Goal: Communication & Community: Answer question/provide support

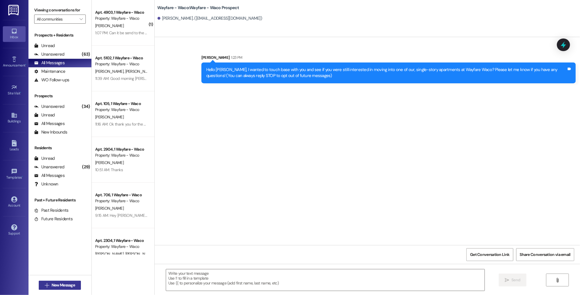
click at [58, 285] on span "New Message" at bounding box center [63, 285] width 23 height 6
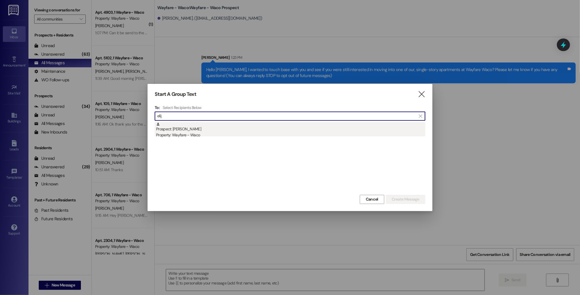
type input "elij"
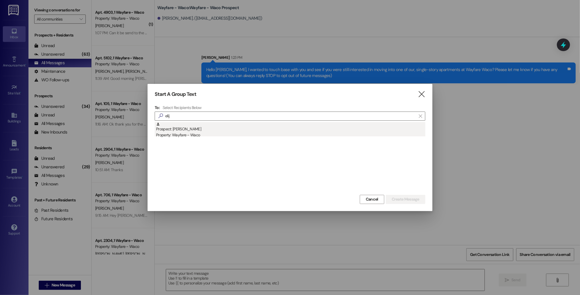
click at [286, 134] on div "Property: Wayfare - Waco" at bounding box center [290, 135] width 269 height 6
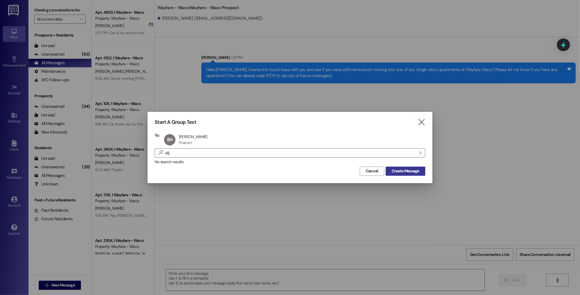
click at [403, 168] on span "Create Message" at bounding box center [406, 171] width 28 height 6
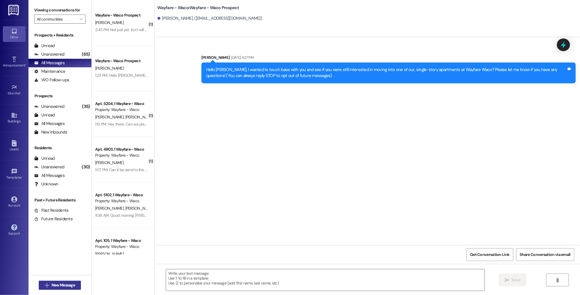
click at [66, 285] on span "New Message" at bounding box center [63, 285] width 23 height 6
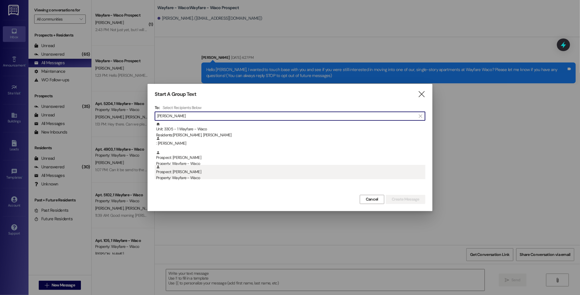
type input "[PERSON_NAME]"
click at [200, 177] on div "Property: Wayfare - Waco" at bounding box center [290, 178] width 269 height 6
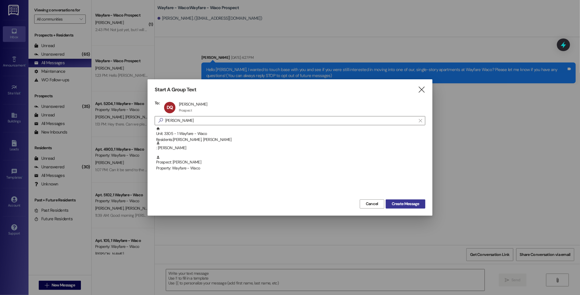
click at [403, 203] on span "Create Message" at bounding box center [406, 204] width 28 height 6
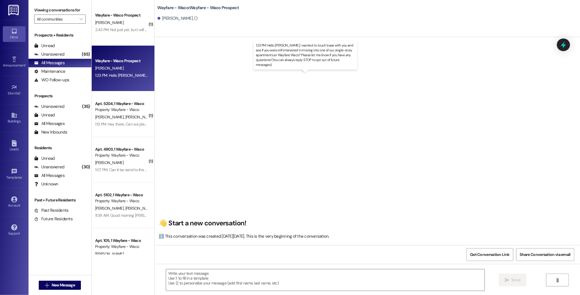
click at [129, 75] on div "1:23 PM: Hello [PERSON_NAME], I wanted to touch base with you and see if you we…" at bounding box center [321, 75] width 453 height 5
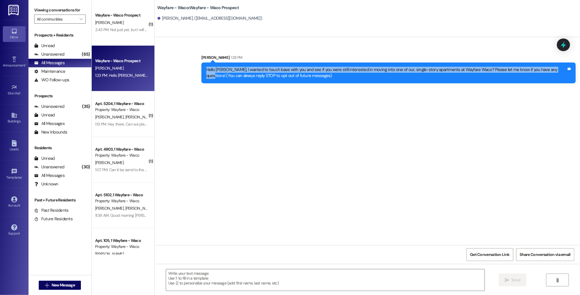
drag, startPoint x: 545, startPoint y: 72, endPoint x: 204, endPoint y: 68, distance: 341.5
click at [206, 68] on div "Hello [PERSON_NAME], I wanted to touch base with you and see if you were still …" at bounding box center [386, 73] width 361 height 12
copy div "Hello [PERSON_NAME], I wanted to touch base with you and see if you were still …"
click at [206, 68] on div "Hello [PERSON_NAME], I wanted to touch base with you and see if you were still …" at bounding box center [386, 73] width 361 height 12
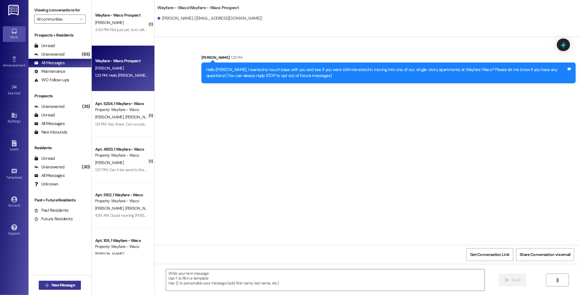
click at [65, 286] on span "New Message" at bounding box center [63, 285] width 23 height 6
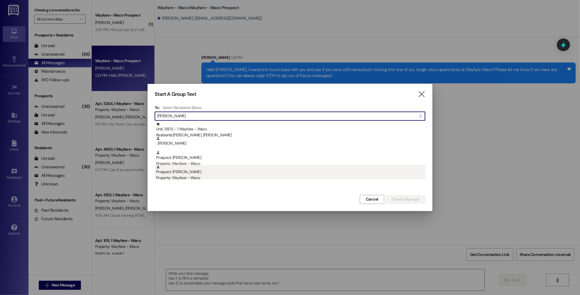
type input "[PERSON_NAME]"
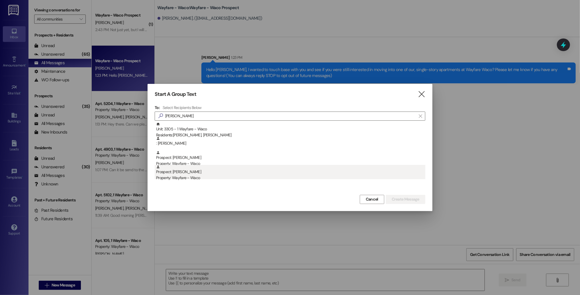
click at [218, 179] on div "Property: Wayfare - Waco" at bounding box center [290, 178] width 269 height 6
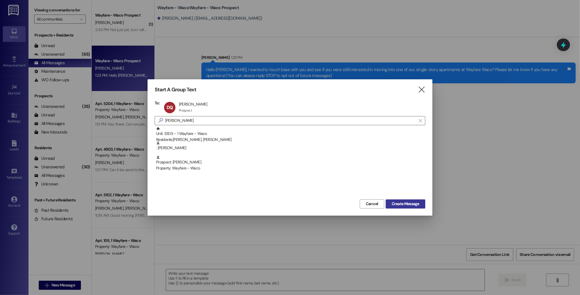
click at [393, 204] on span "Create Message" at bounding box center [406, 204] width 28 height 6
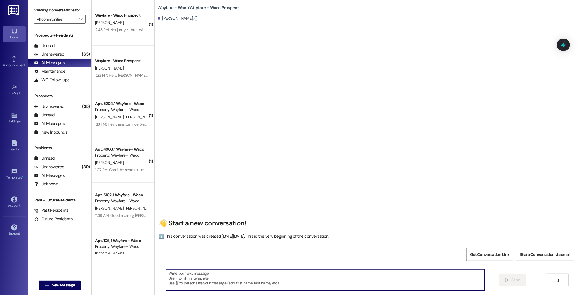
click at [214, 288] on textarea at bounding box center [325, 279] width 319 height 21
paste textarea "Hello [PERSON_NAME], I wanted to touch base with you and see if you were still …"
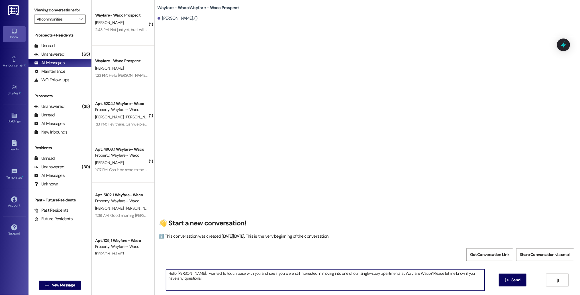
click at [178, 272] on textarea "Hello [PERSON_NAME], I wanted to touch base with you and see if you were still …" at bounding box center [325, 279] width 319 height 21
type textarea "Hello [PERSON_NAME], I wanted to touch base with you and see if you were still …"
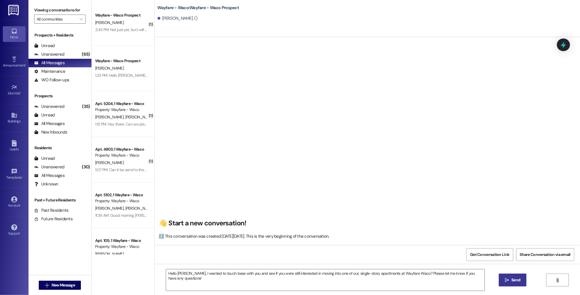
click at [512, 282] on span "Send" at bounding box center [516, 280] width 9 height 6
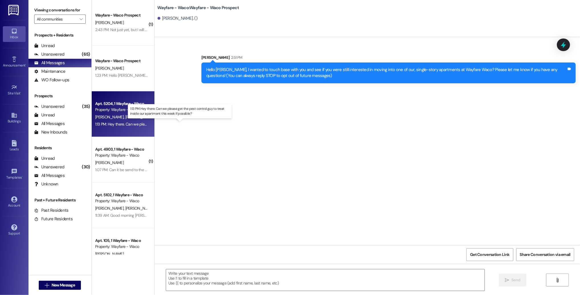
click at [123, 125] on div "1:13 PM: Hey there. Can we please get the pest control guy to treat inside our …" at bounding box center [185, 123] width 180 height 5
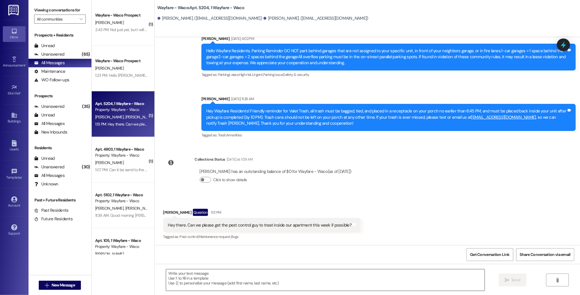
click at [257, 279] on textarea at bounding box center [325, 279] width 319 height 21
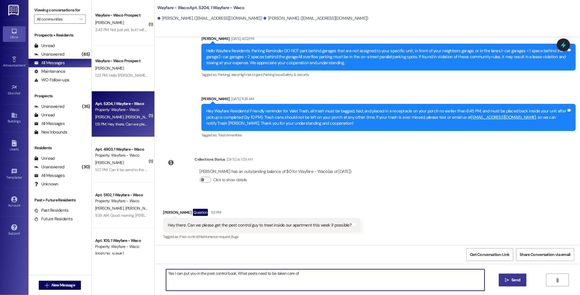
click at [248, 273] on textarea "Yes I can put you in the pest control book. What pests need to be taken care of" at bounding box center [325, 279] width 319 height 21
click at [320, 274] on textarea "Yes I can put you in the pest control book. What kind of pest do you need taken…" at bounding box center [325, 279] width 319 height 21
type textarea "Yes I can put you in the pest control book. What kind of pest do you need taken…"
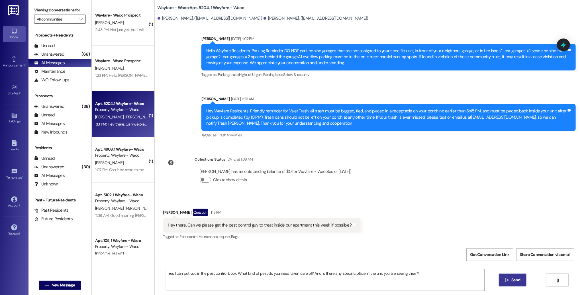
click at [506, 281] on icon "" at bounding box center [507, 280] width 4 height 5
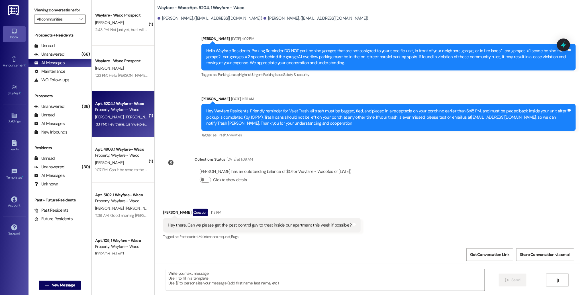
scroll to position [1134, 0]
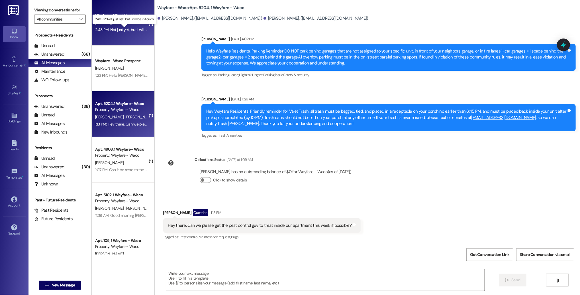
click at [118, 30] on div "2:43 PM: Not just yet, but I will be in touch. 2:43 PM: Not just yet, but I wil…" at bounding box center [129, 29] width 69 height 5
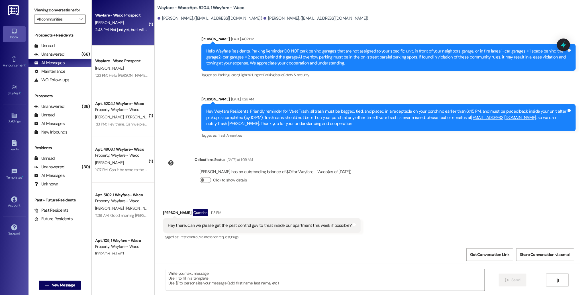
scroll to position [0, 0]
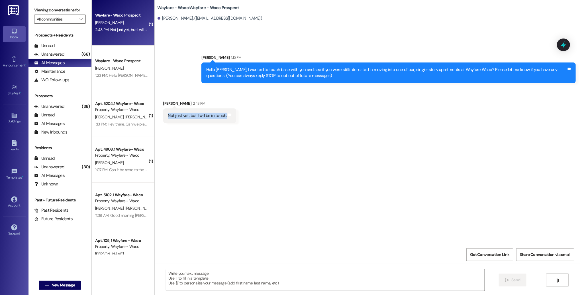
drag, startPoint x: 221, startPoint y: 116, endPoint x: 153, endPoint y: 113, distance: 67.4
click at [155, 113] on div "Received via SMS [PERSON_NAME] 2:43 PM Not just yet, but I will be in touch. Ta…" at bounding box center [368, 108] width 426 height 40
copy div "Not just yet, but I will be in touch."
click at [238, 187] on div "Sent via SMS [PERSON_NAME] 1:15 PM Hello [PERSON_NAME], I wanted to touch base …" at bounding box center [368, 141] width 426 height 208
click at [243, 284] on textarea at bounding box center [325, 279] width 319 height 21
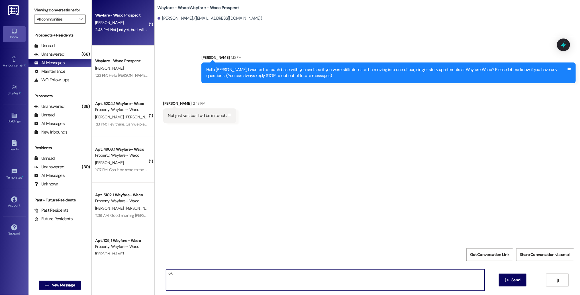
type textarea "o"
type textarea "[PERSON_NAME], thank you for letting us know and please reach out if you ever h…"
click at [506, 281] on icon "" at bounding box center [507, 280] width 4 height 5
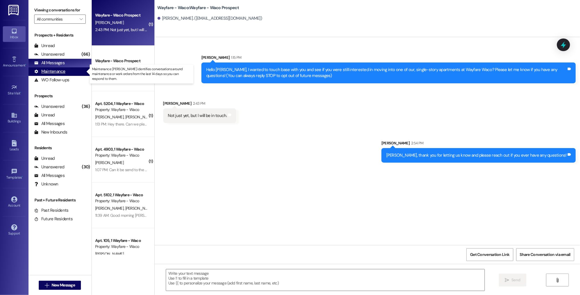
click at [53, 71] on div "Maintenance" at bounding box center [49, 71] width 31 height 6
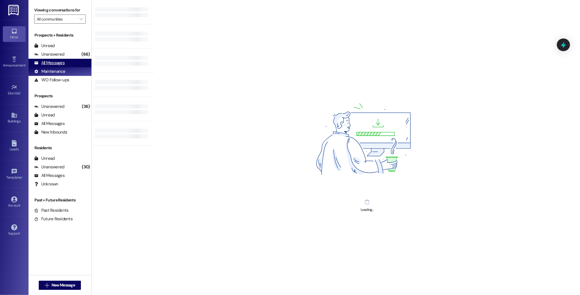
click at [50, 63] on div "All Messages" at bounding box center [49, 63] width 30 height 6
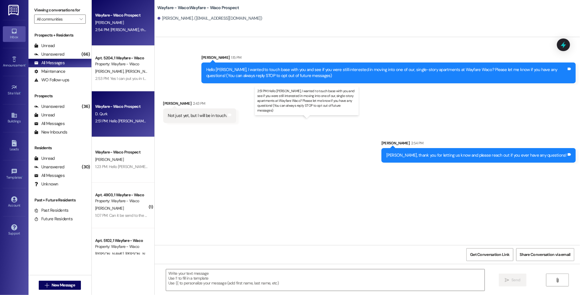
click at [117, 122] on div "2:51 PM: Hello [PERSON_NAME], I wanted to touch base with you and see if you we…" at bounding box center [321, 120] width 453 height 5
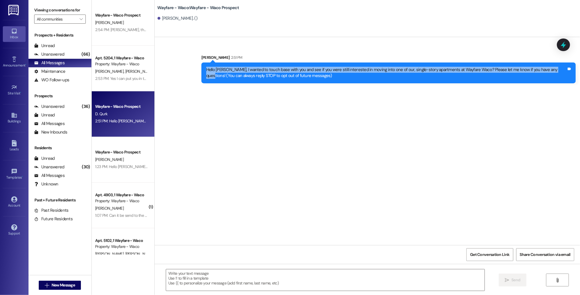
drag, startPoint x: 548, startPoint y: 70, endPoint x: 257, endPoint y: 64, distance: 291.7
click at [257, 63] on div "Hello [PERSON_NAME], I wanted to touch base with you and see if you were still …" at bounding box center [389, 72] width 375 height 21
copy div "Hello [PERSON_NAME], I wanted to touch base with you and see if you were still …"
click at [257, 64] on div "Hello [PERSON_NAME], I wanted to touch base with you and see if you were still …" at bounding box center [389, 72] width 375 height 21
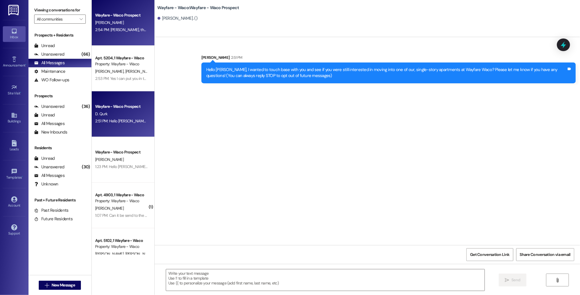
click at [106, 25] on div "[PERSON_NAME]" at bounding box center [122, 22] width 54 height 7
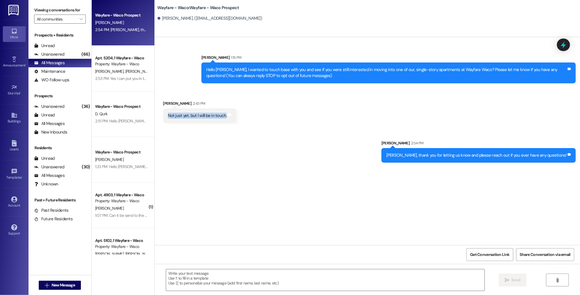
drag, startPoint x: 220, startPoint y: 116, endPoint x: 163, endPoint y: 111, distance: 57.2
click at [163, 111] on div "Not just yet, but I will be in touch. Tags and notes" at bounding box center [199, 115] width 73 height 15
copy div "Not just yet, but I will be in touch"
click at [179, 91] on div "Received via SMS [PERSON_NAME] 2:43 PM Not just yet, but I will be in touch. Ta…" at bounding box center [368, 108] width 426 height 40
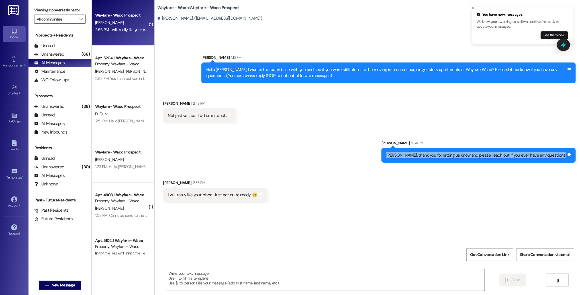
drag, startPoint x: 567, startPoint y: 156, endPoint x: 374, endPoint y: 148, distance: 192.9
click at [374, 148] on div "Sent via SMS [PERSON_NAME] 2:54 PM [PERSON_NAME], thank you for letting us know…" at bounding box center [368, 147] width 426 height 40
copy div "[PERSON_NAME], thank you for letting us know and please reach out if you ever h…"
click at [374, 148] on div "Sent via SMS [PERSON_NAME] 2:54 PM [PERSON_NAME], thank you for letting us know…" at bounding box center [368, 147] width 426 height 40
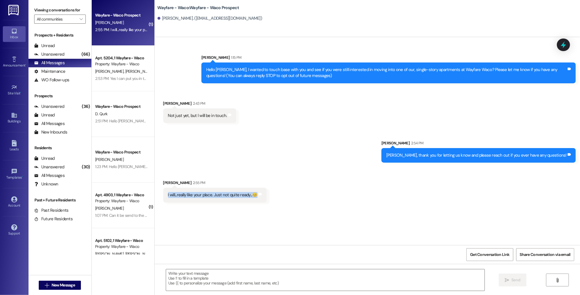
drag, startPoint x: 249, startPoint y: 196, endPoint x: 157, endPoint y: 194, distance: 92.1
click at [159, 194] on div "Received via SMS [PERSON_NAME] 2:55 PM I will...really like your place. Just no…" at bounding box center [215, 190] width 112 height 31
copy div "I will...really like your place. Just not quite ready...😊"
click at [200, 152] on div "Sent via SMS [PERSON_NAME] 2:54 PM [PERSON_NAME], thank you for letting us know…" at bounding box center [368, 147] width 426 height 40
